Goal: Task Accomplishment & Management: Complete application form

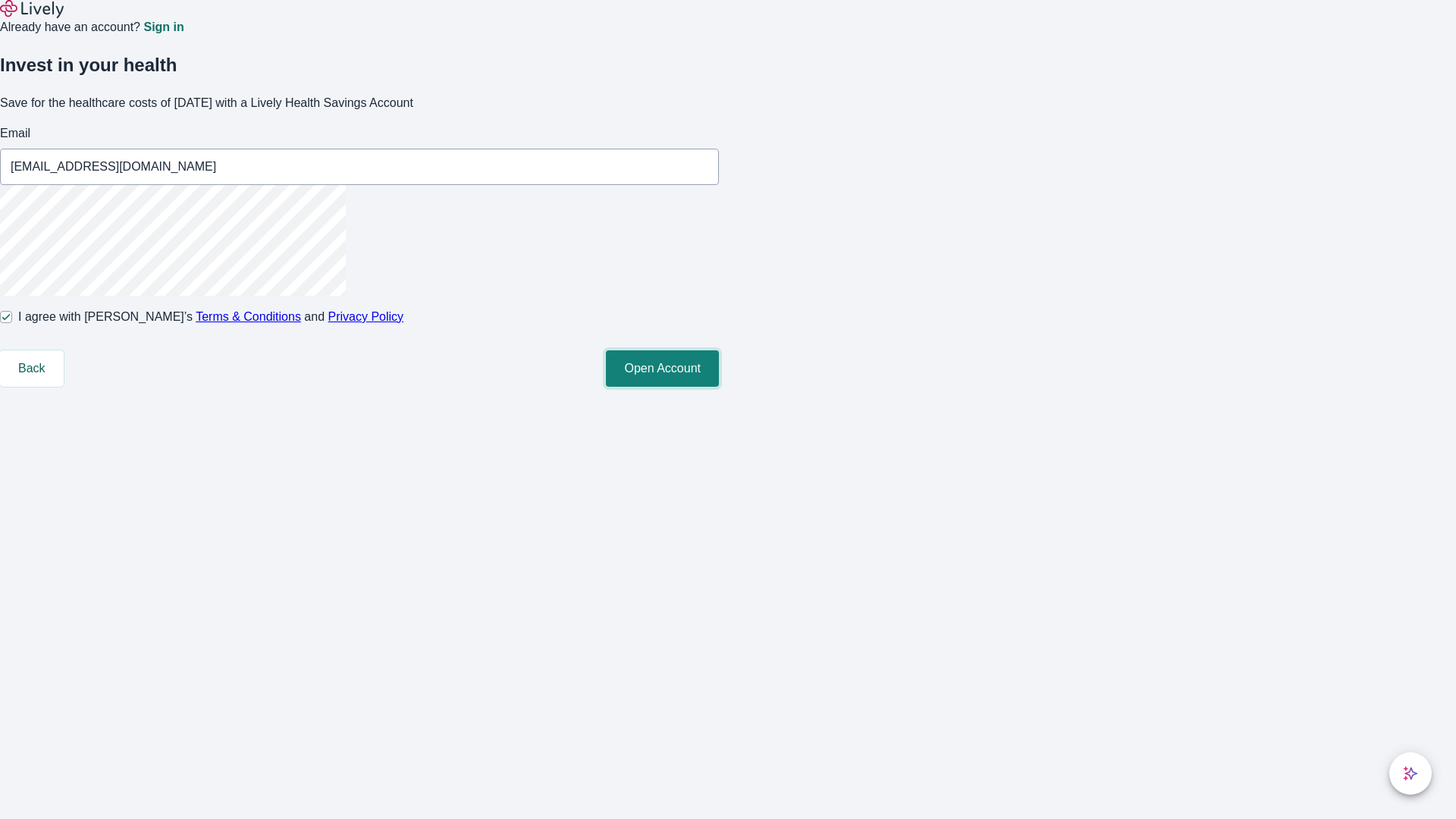
click at [719, 387] on button "Open Account" at bounding box center [662, 369] width 113 height 37
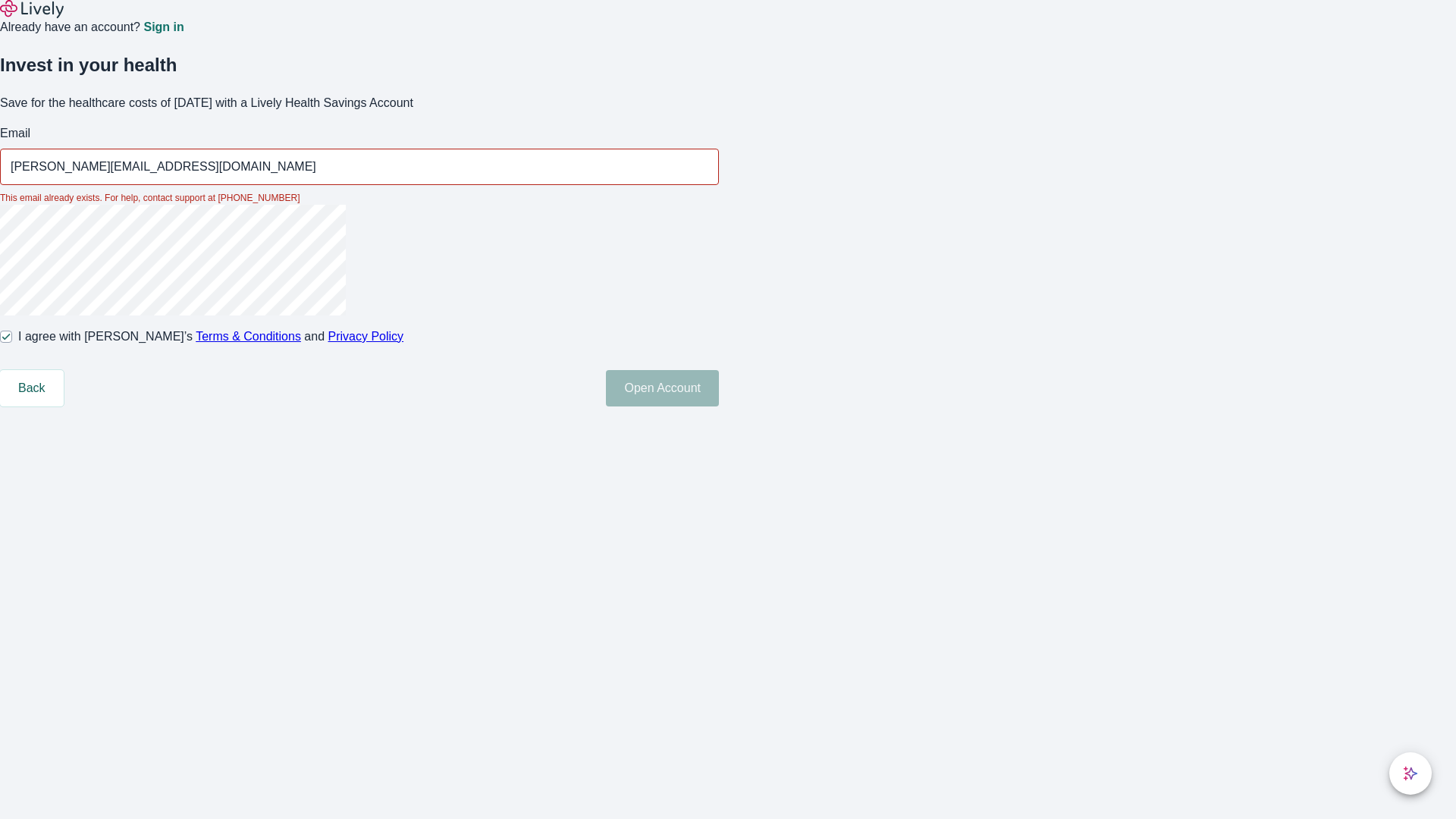
type input "[PERSON_NAME][EMAIL_ADDRESS][DOMAIN_NAME]"
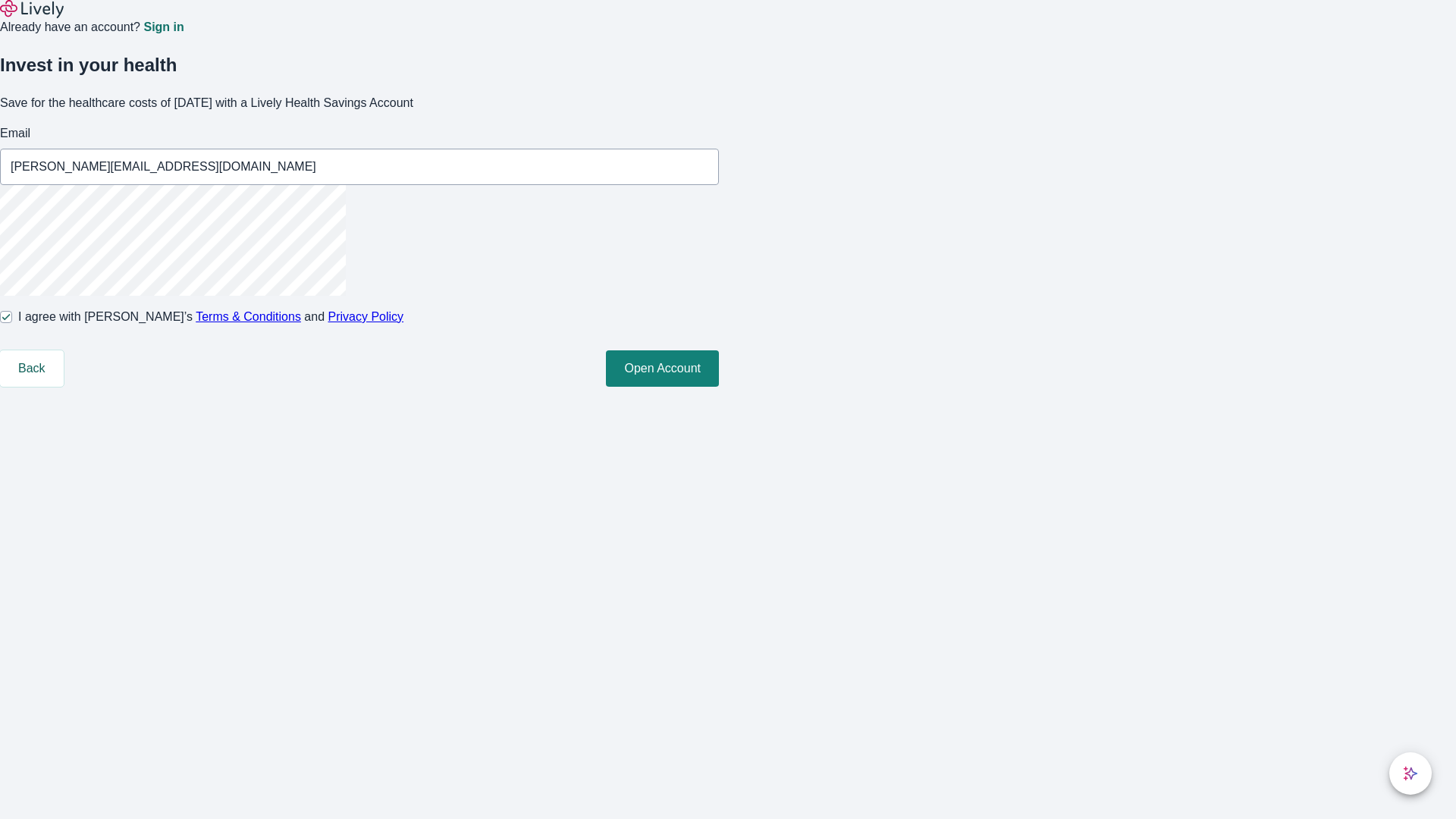
click at [12, 323] on input "I agree with Lively’s Terms & Conditions and Privacy Policy" at bounding box center [6, 316] width 12 height 12
checkbox input "false"
type input "[EMAIL_ADDRESS][DOMAIN_NAME]"
click at [12, 323] on input "I agree with Lively’s Terms & Conditions and Privacy Policy" at bounding box center [6, 316] width 12 height 12
checkbox input "true"
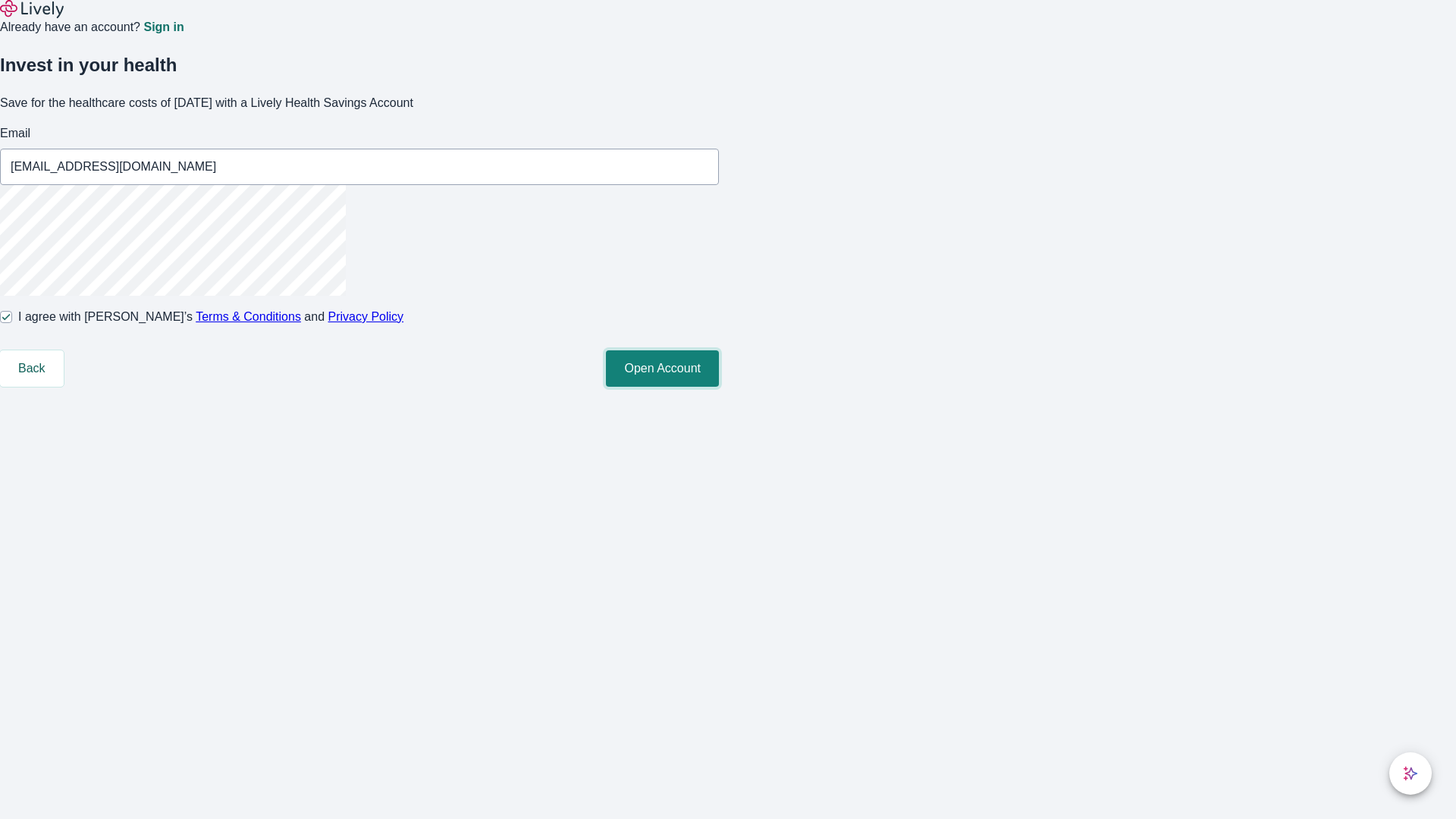
click at [719, 387] on button "Open Account" at bounding box center [662, 369] width 113 height 37
